Goal: Transaction & Acquisition: Purchase product/service

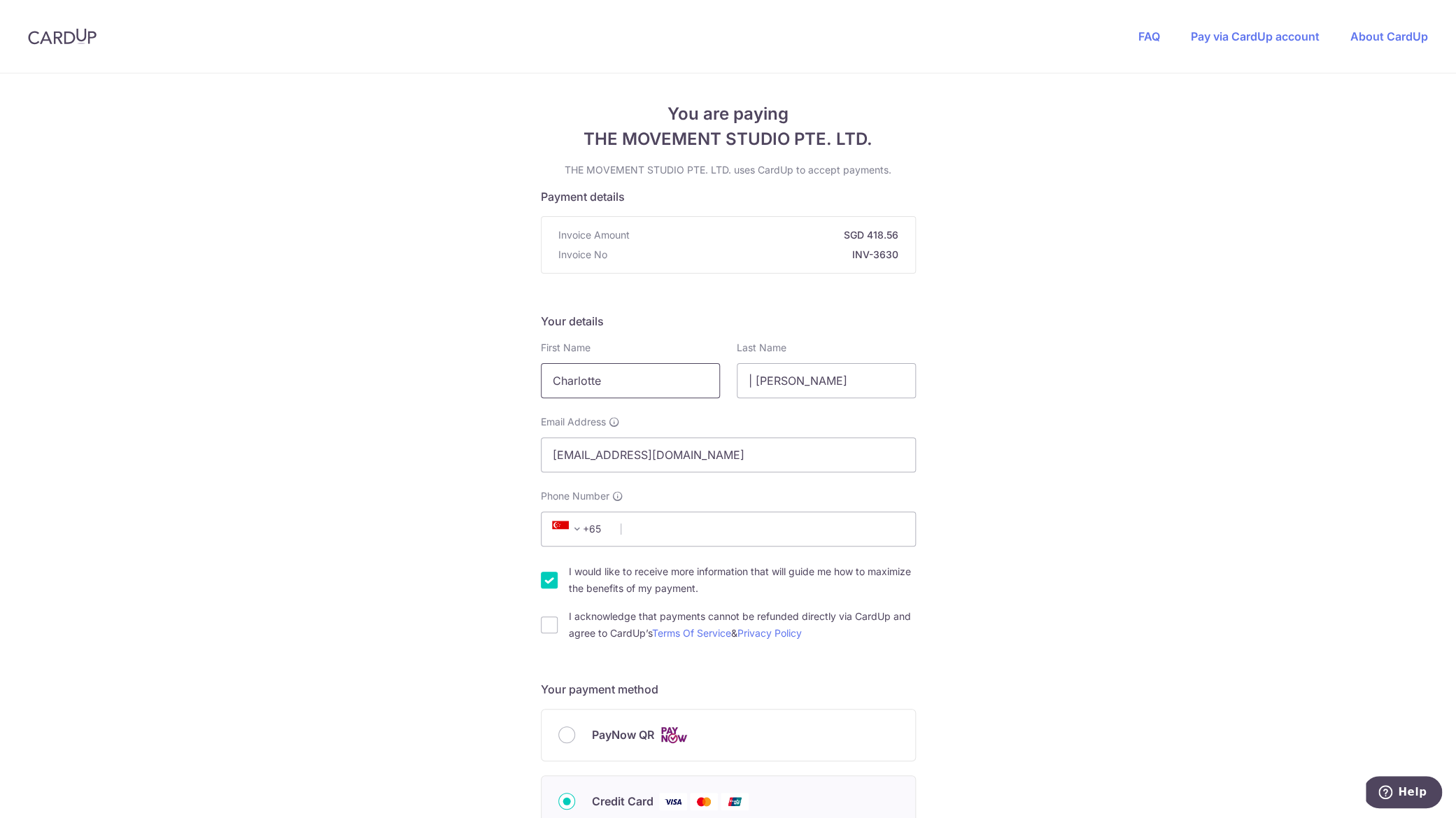
click at [615, 374] on input "Charlotte" at bounding box center [630, 380] width 179 height 35
type input "[PERSON_NAME]"
click at [772, 382] on input "| [PERSON_NAME]" at bounding box center [827, 380] width 179 height 35
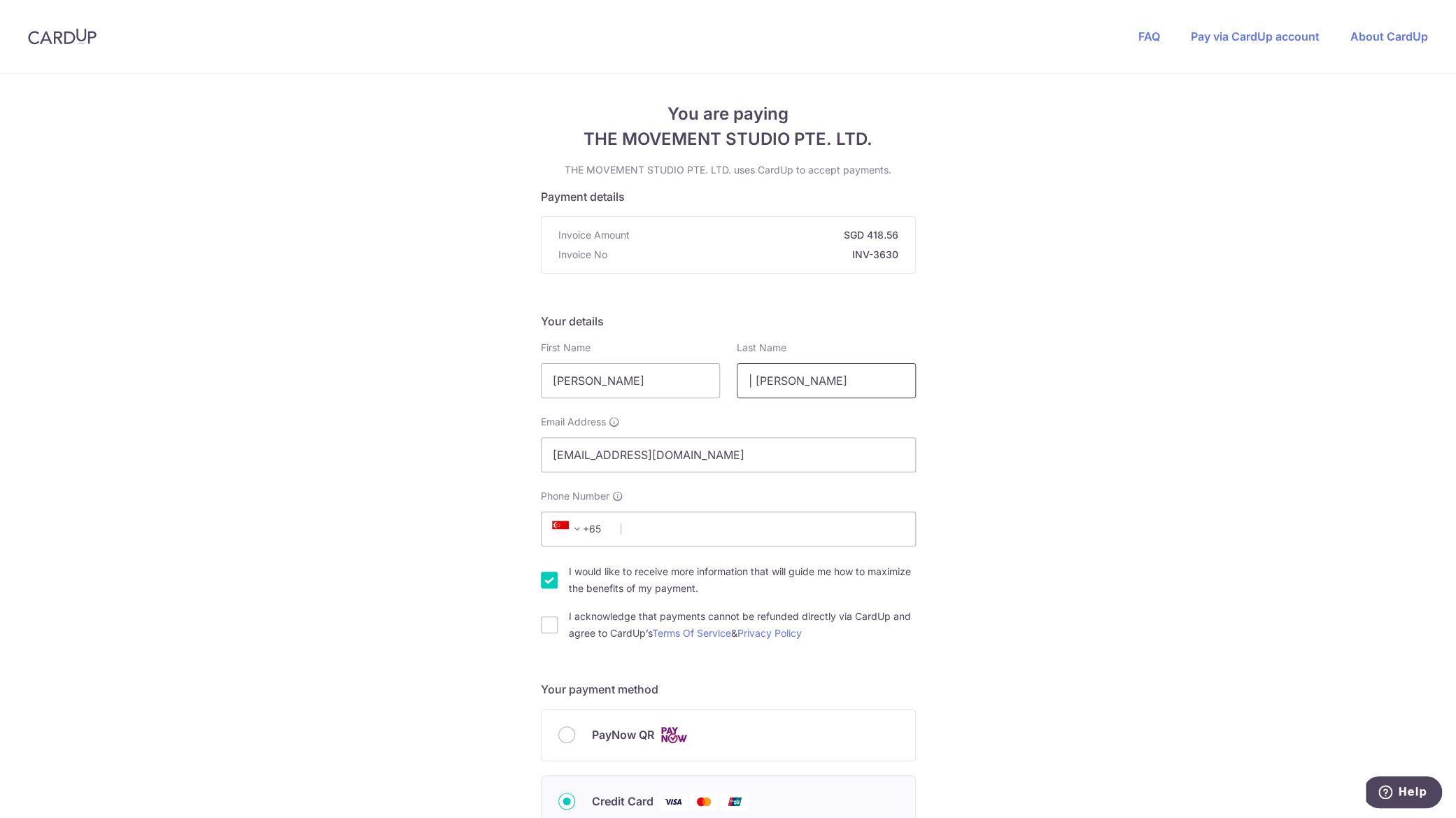
click at [772, 382] on input "| [PERSON_NAME]" at bounding box center [827, 380] width 179 height 35
click at [801, 373] on input "| van [PERSON_NAME]" at bounding box center [827, 380] width 179 height 35
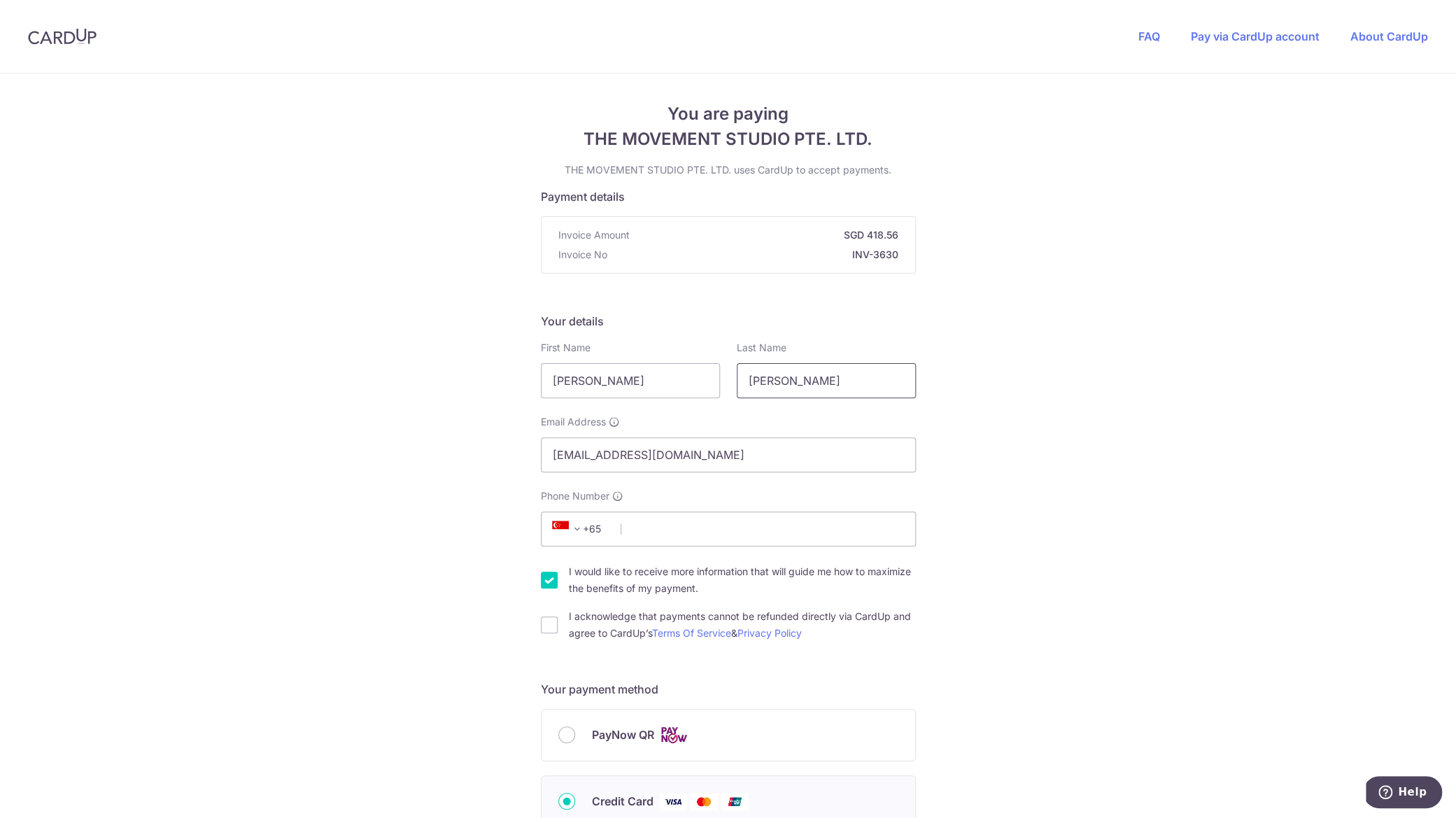
type input "[PERSON_NAME]"
click at [433, 648] on div "You are paying THE MOVEMENT STUDIO PTE. LTD. THE MOVEMENT STUDIO PTE. LTD. uses…" at bounding box center [728, 756] width 1456 height 1365
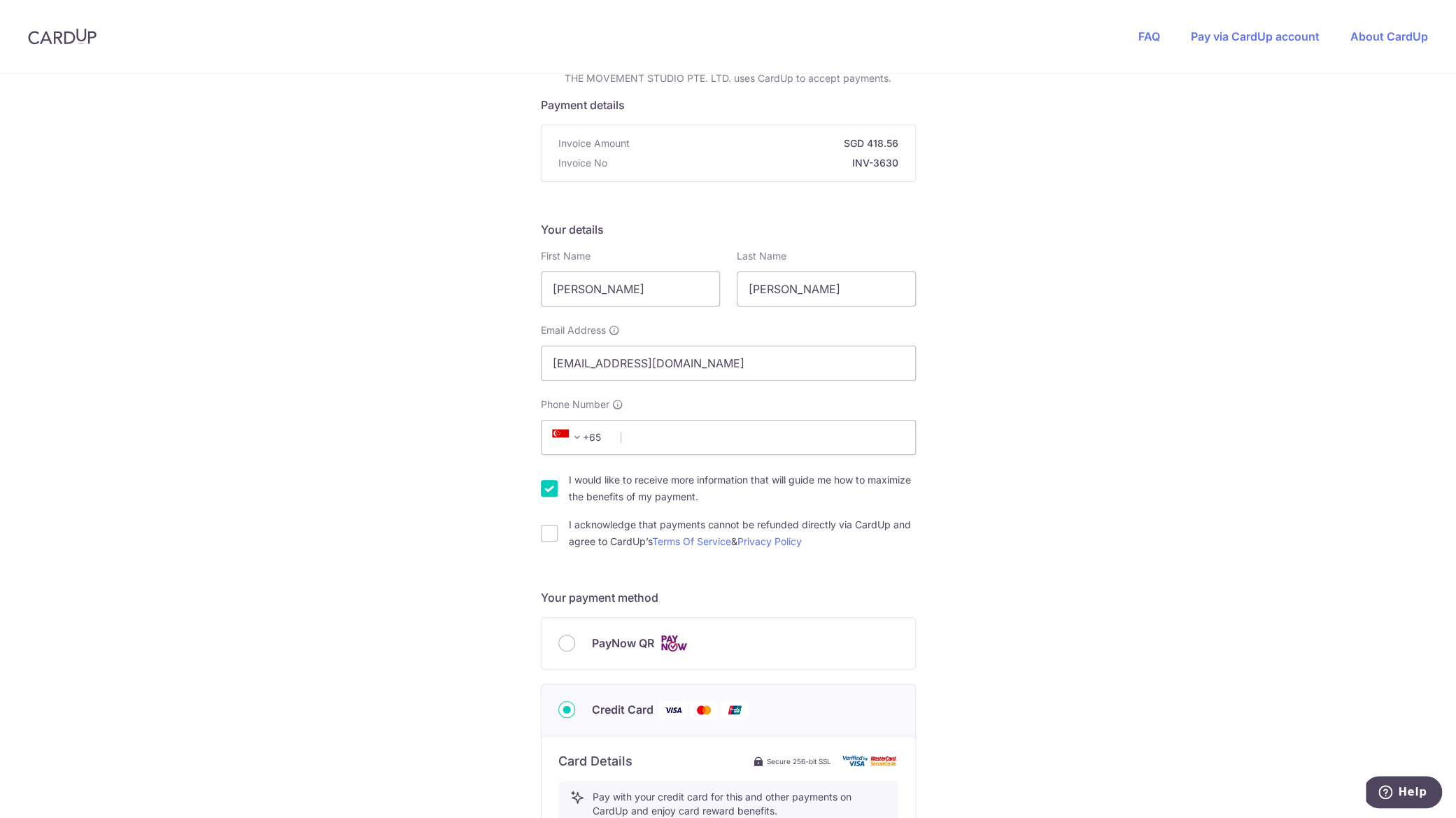
scroll to position [120, 0]
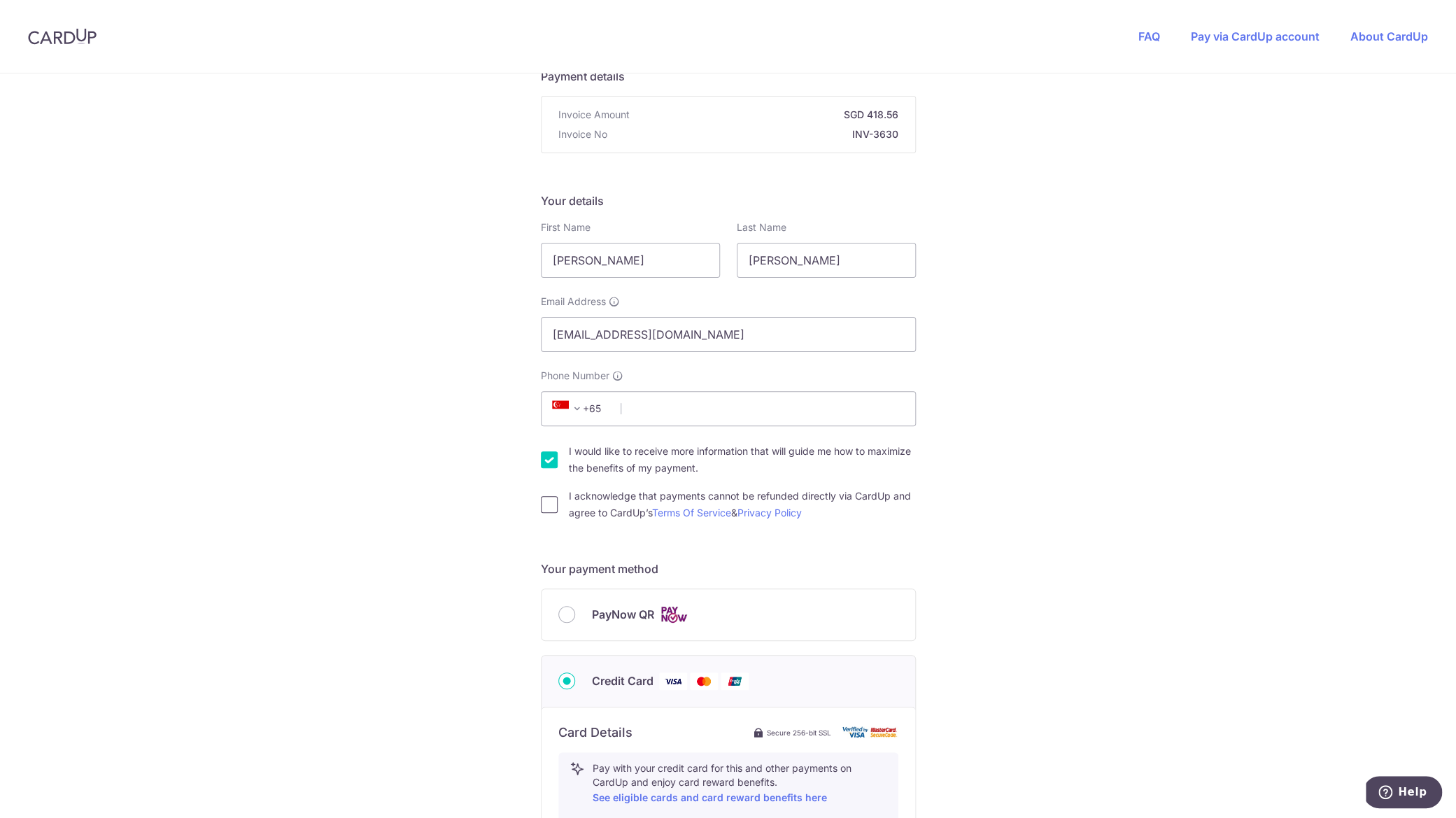
click at [548, 496] on input "I acknowledge that payments cannot be refunded directly via CardUp and agree to…" at bounding box center [549, 505] width 17 height 17
checkbox input "true"
click at [548, 459] on input "I would like to receive more information that will guide me how to maximize the…" at bounding box center [549, 460] width 17 height 17
checkbox input "false"
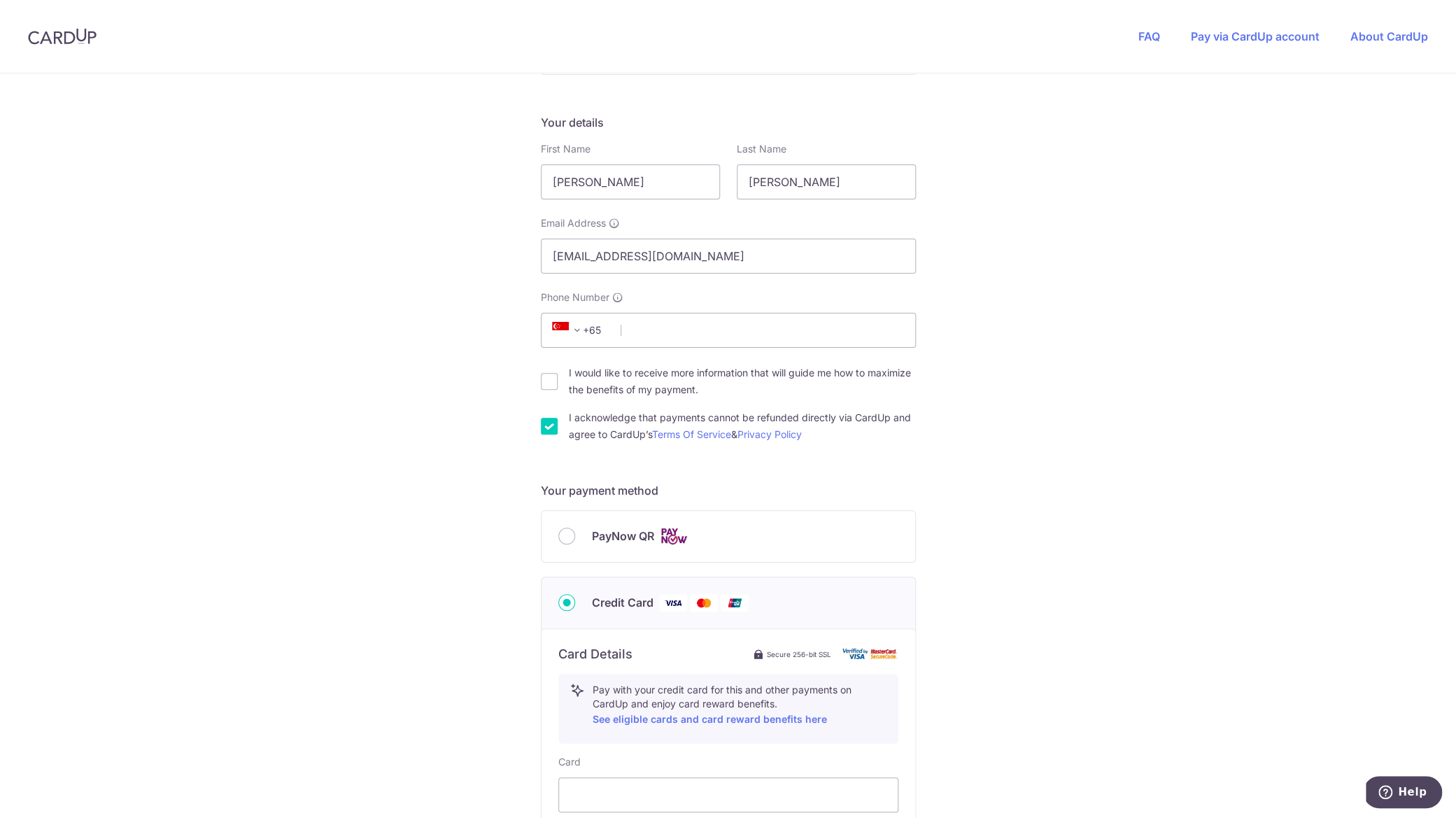
scroll to position [482, 0]
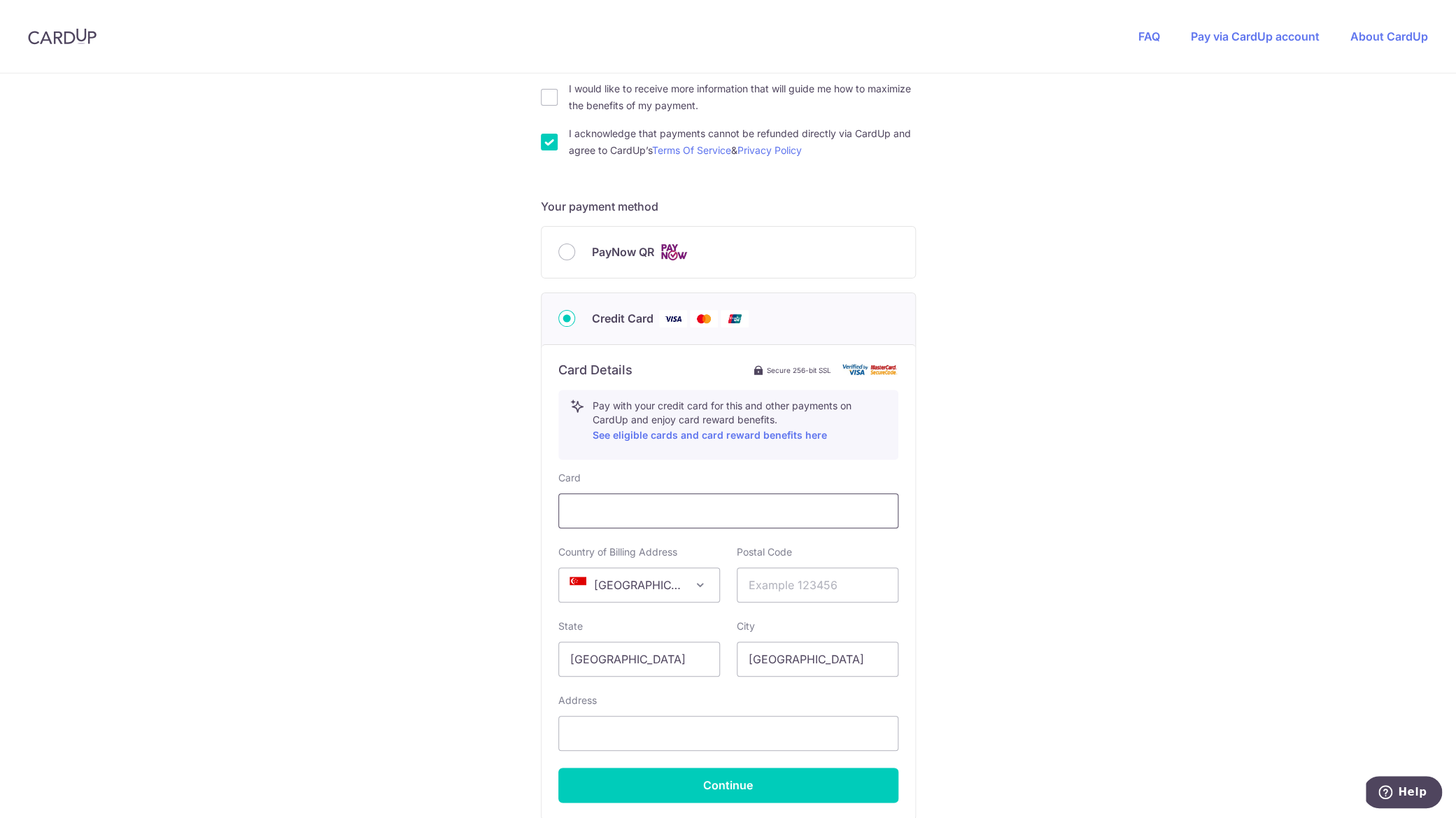
click at [812, 518] on div at bounding box center [728, 511] width 316 height 17
click at [797, 574] on input "text" at bounding box center [817, 585] width 161 height 35
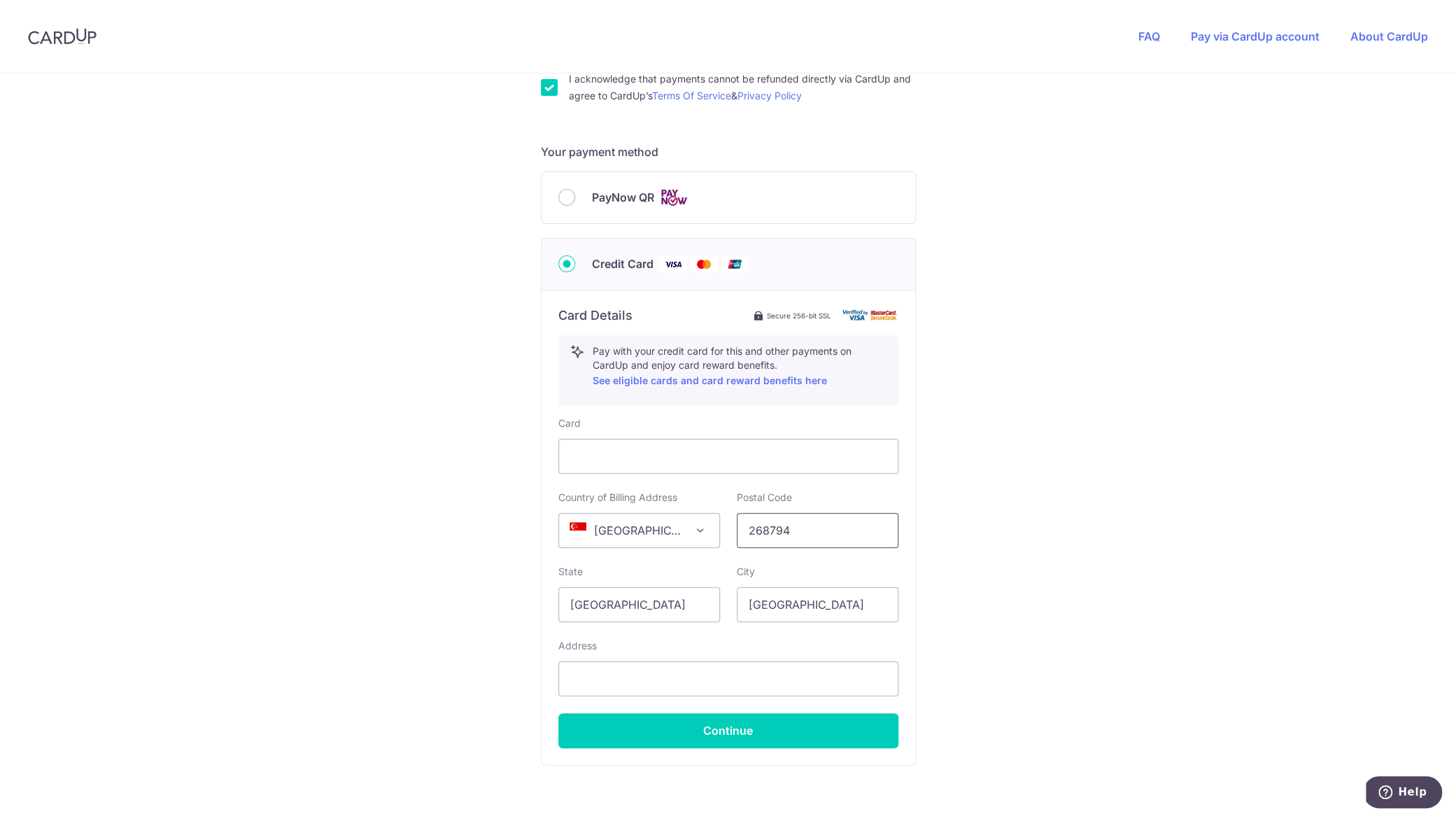
scroll to position [621, 0]
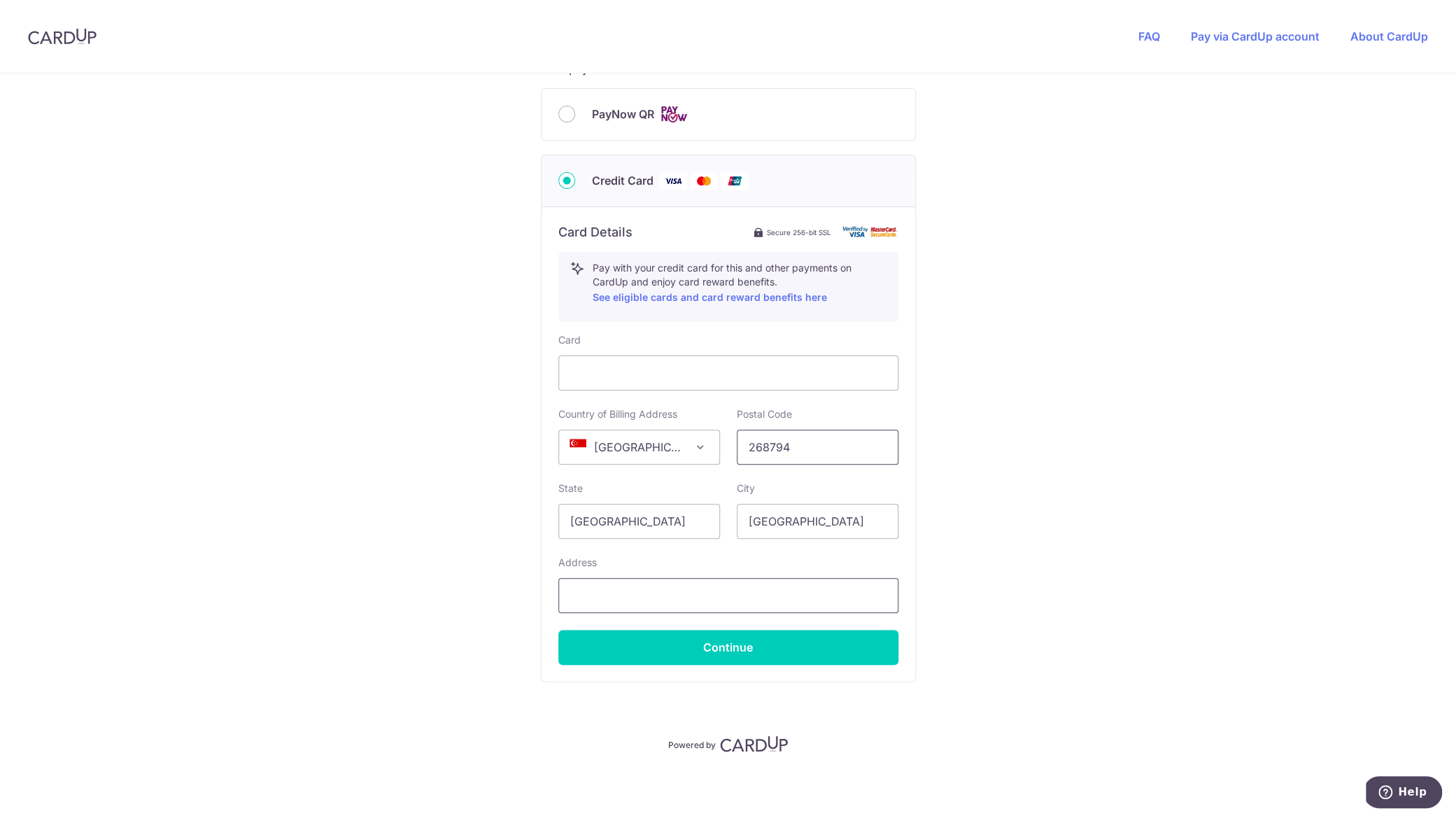
type input "268794"
click at [699, 581] on input "text" at bounding box center [728, 595] width 340 height 35
type input "[EMAIL_ADDRESS][DOMAIN_NAME]"
click at [699, 646] on button "Continue" at bounding box center [728, 647] width 340 height 35
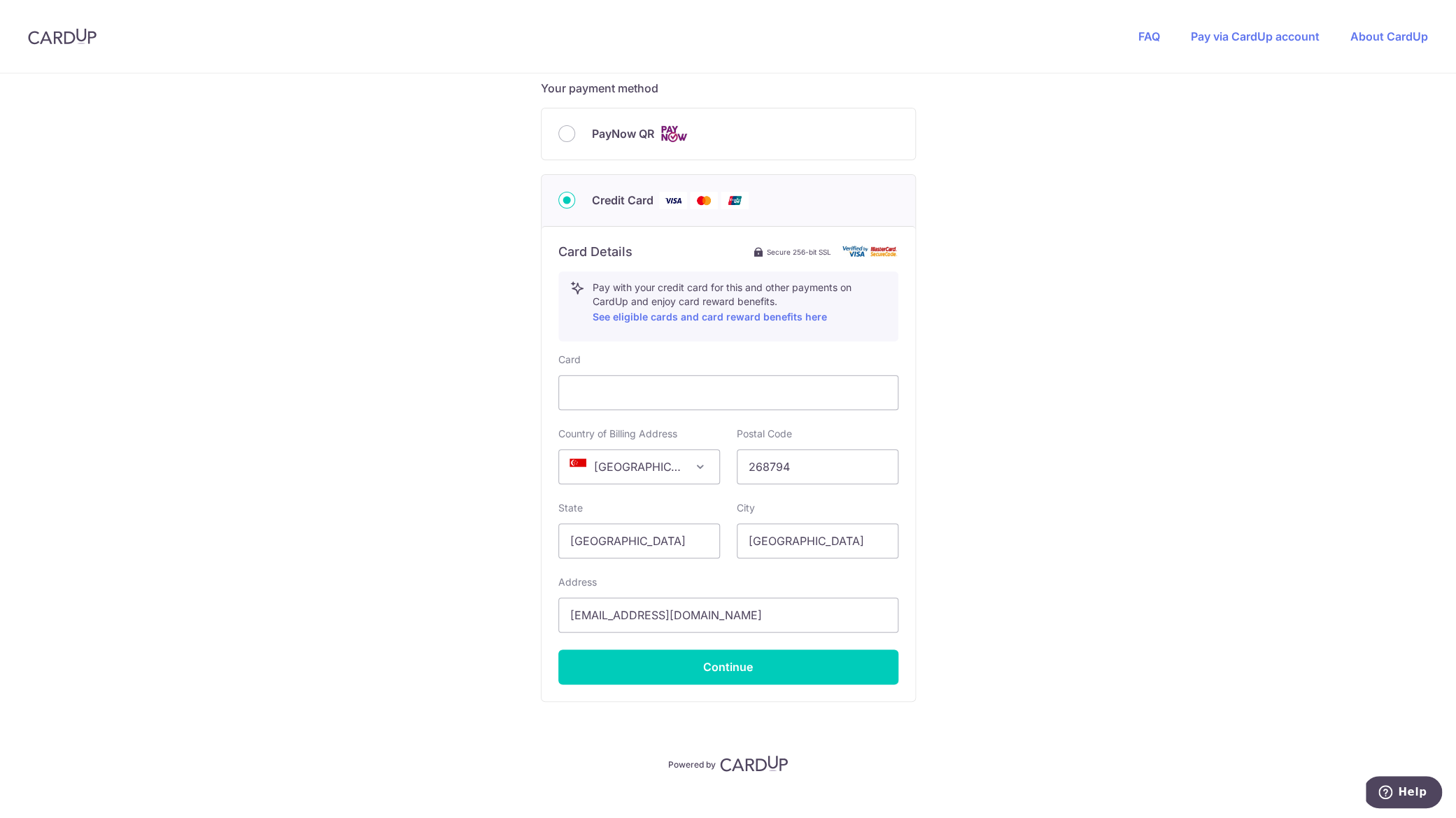
scroll to position [84, 0]
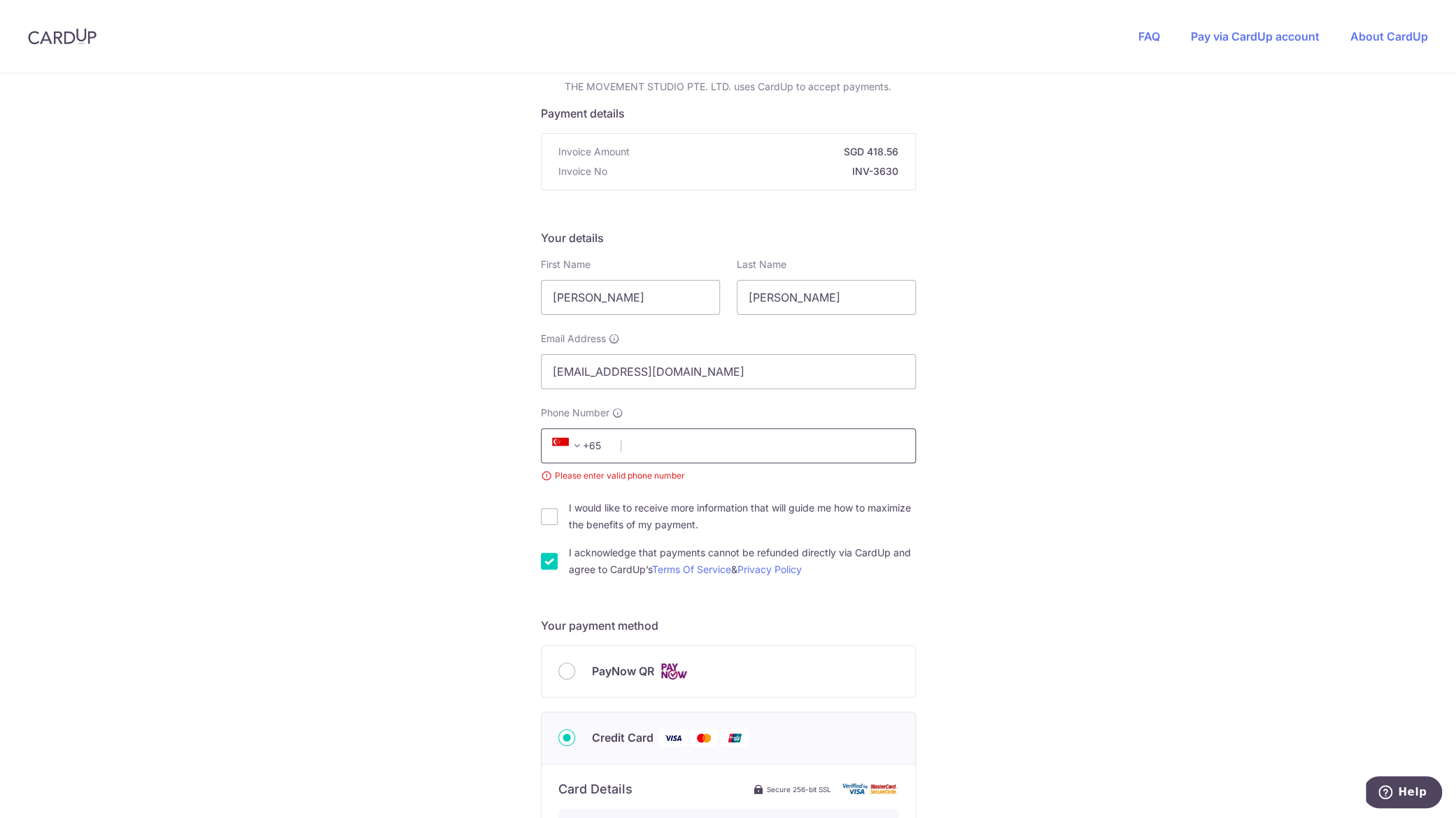
click at [670, 459] on input "Phone Number" at bounding box center [728, 446] width 375 height 35
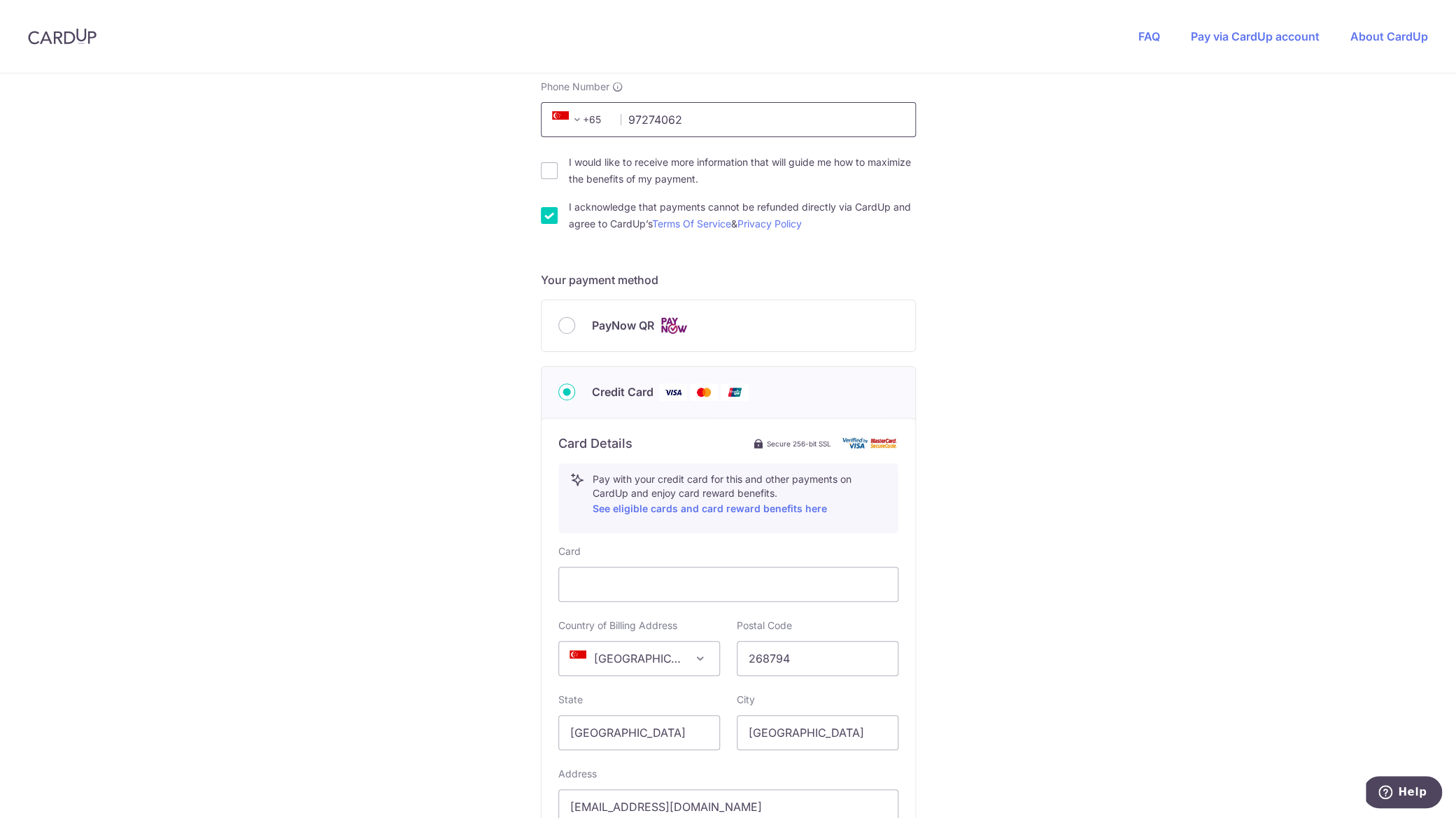
scroll to position [621, 0]
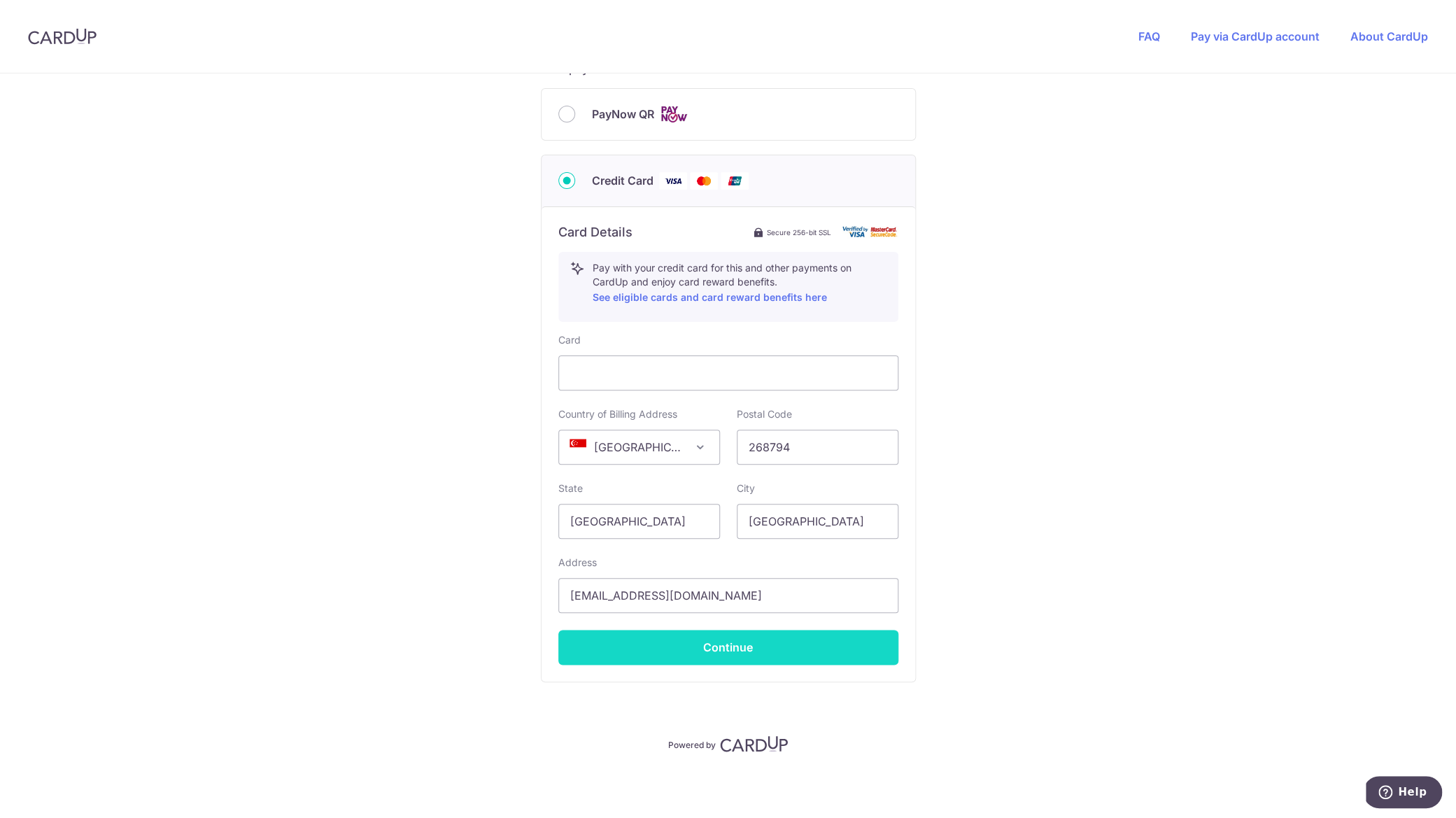
type input "97274062"
click at [681, 652] on button "Continue" at bounding box center [728, 647] width 340 height 35
type input "**** 8984"
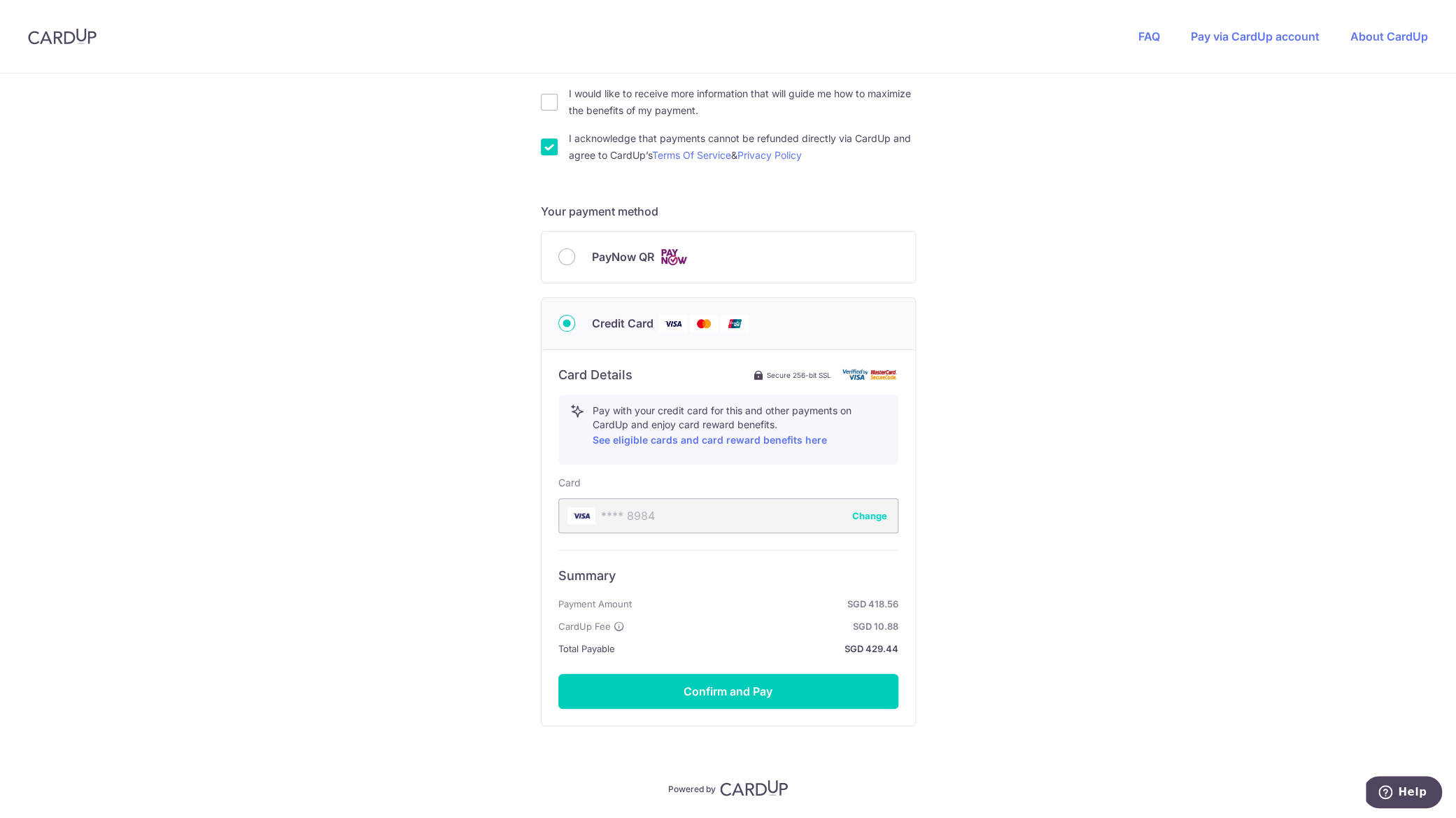
scroll to position [522, 0]
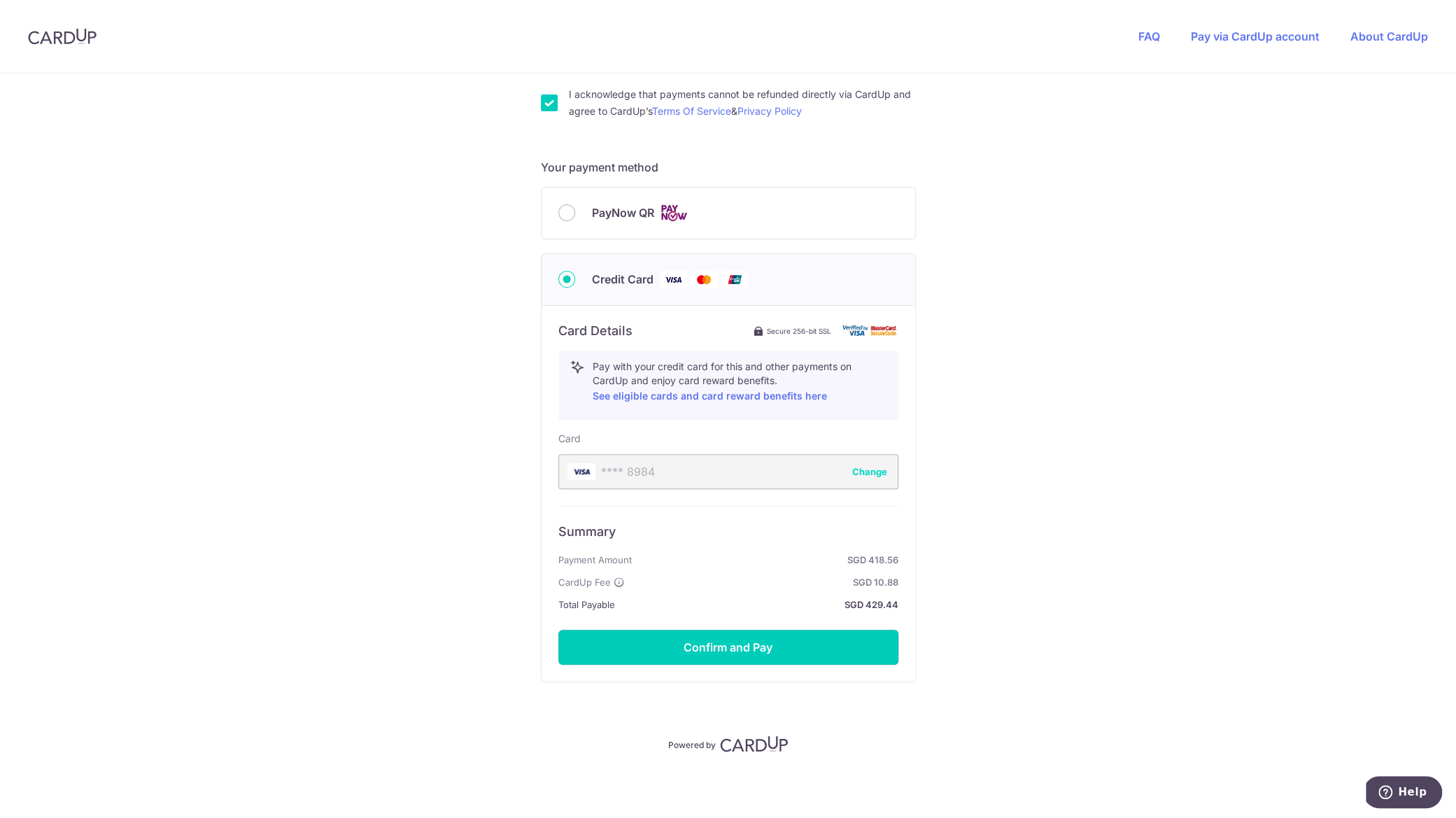
click at [681, 652] on button "Confirm and Pay" at bounding box center [728, 647] width 340 height 35
